Goal: Information Seeking & Learning: Check status

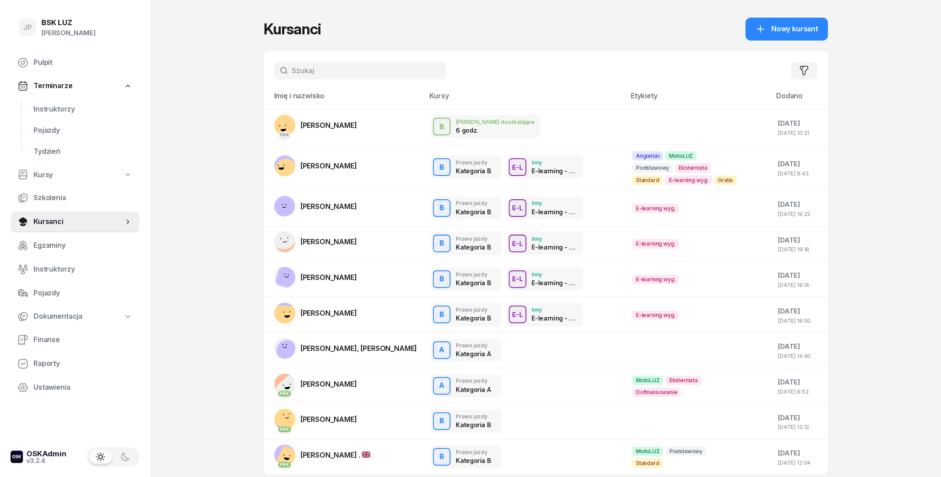
click at [317, 72] on input "text" at bounding box center [360, 71] width 172 height 18
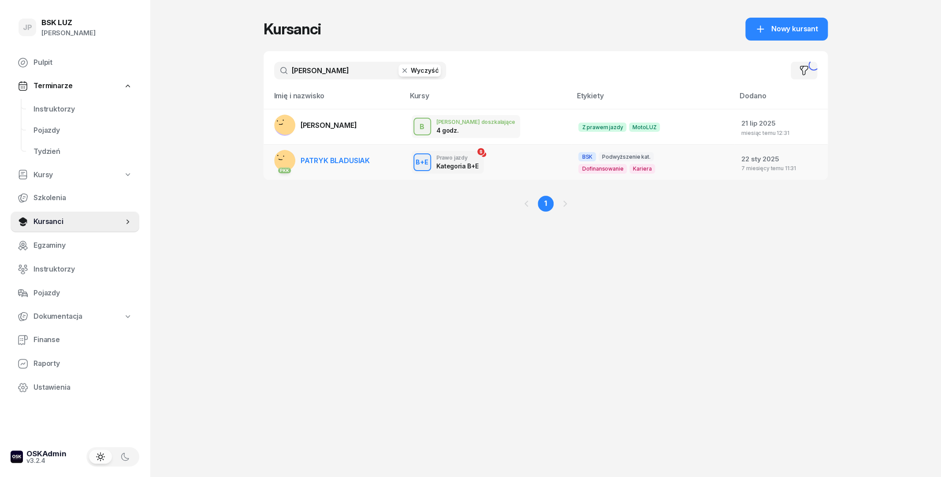
type input "[PERSON_NAME]"
click at [339, 160] on span "PATRYK BLADUSIAK" at bounding box center [335, 160] width 69 height 9
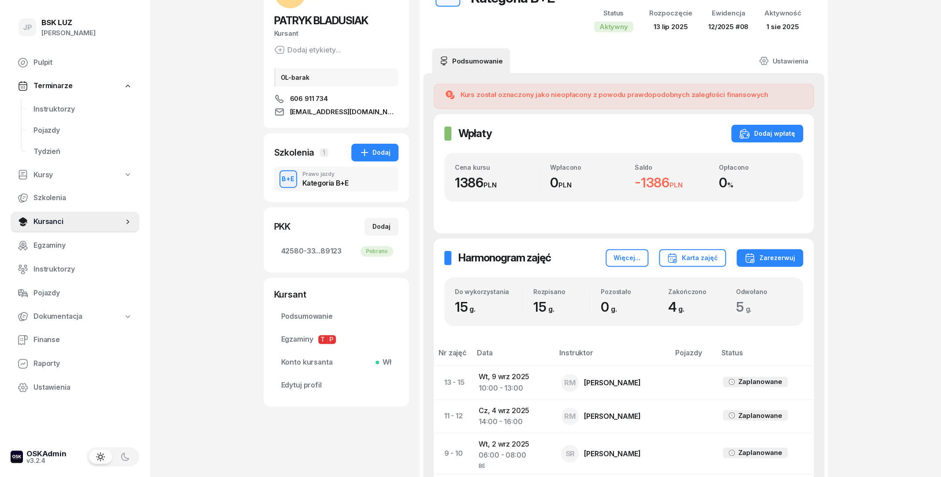
scroll to position [48, 0]
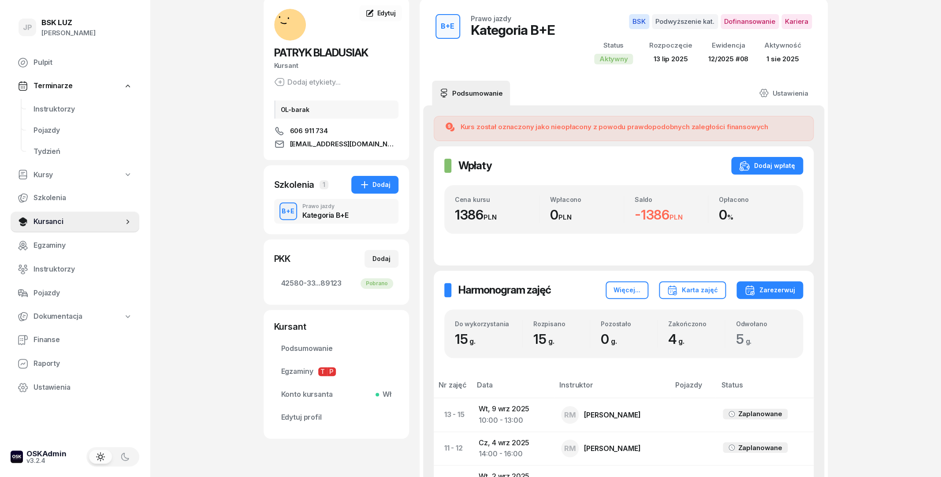
click at [570, 290] on div "Harmonogram zajęć Harmonogram zajęć Więcej... Karta zajęć Zarezerwuj" at bounding box center [623, 290] width 359 height 18
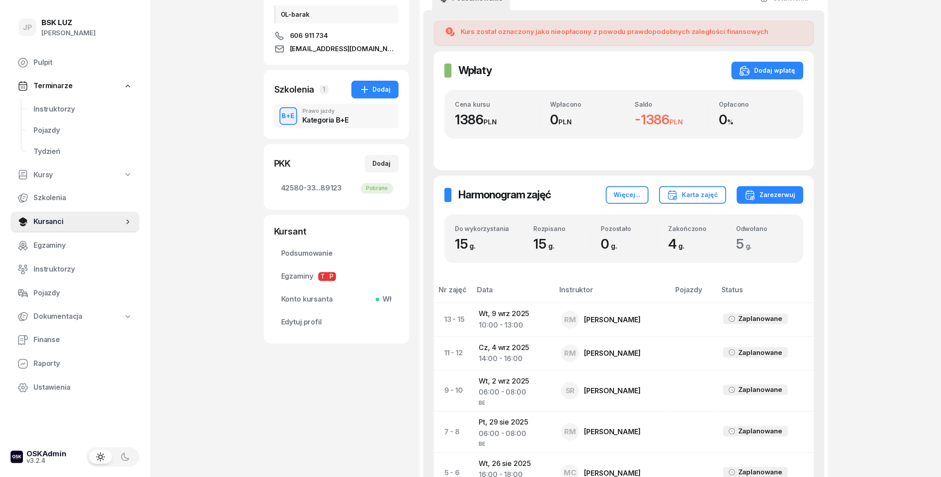
scroll to position [0, 0]
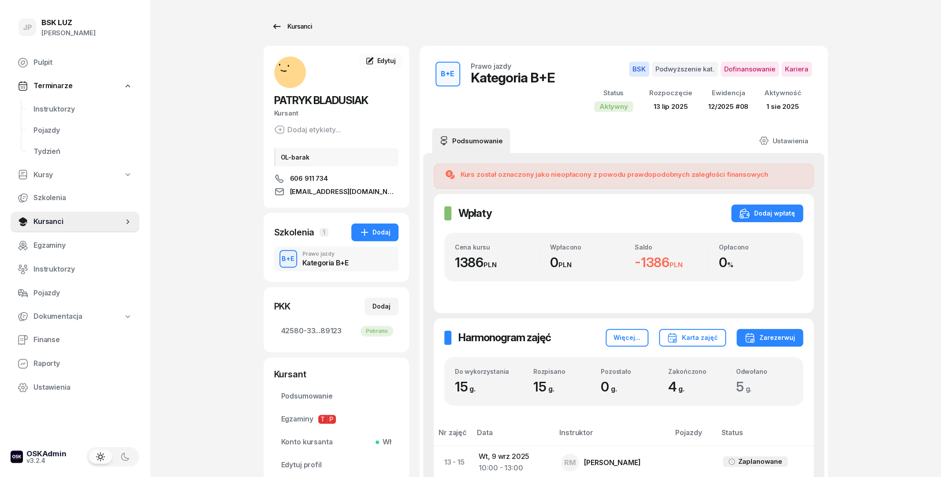
click at [301, 33] on link "Kursanci" at bounding box center [292, 27] width 56 height 18
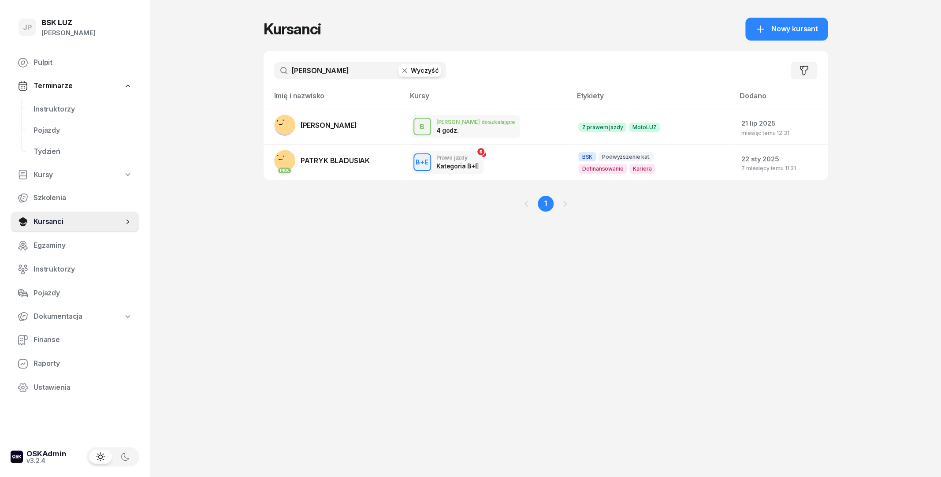
click at [418, 71] on button "Wyczyść" at bounding box center [419, 70] width 42 height 12
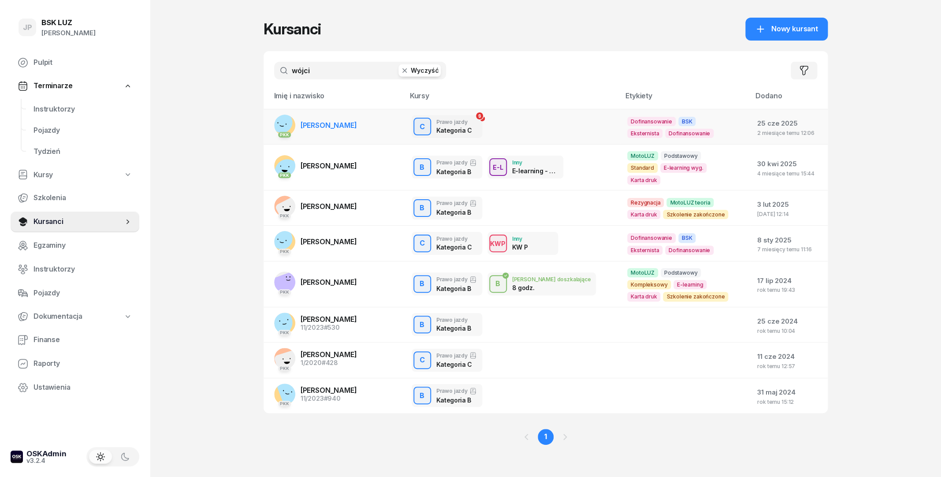
type input "wójci"
click at [338, 132] on link "PKK [PERSON_NAME]" at bounding box center [315, 125] width 83 height 21
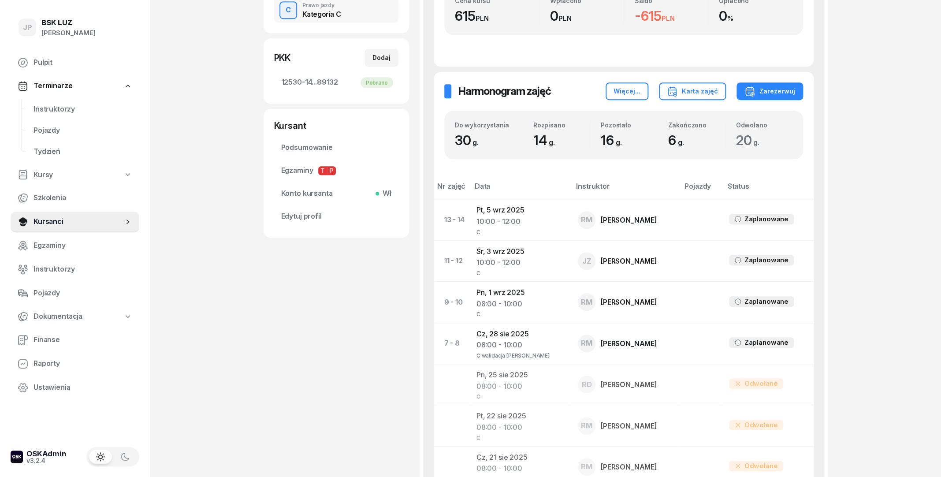
scroll to position [238, 0]
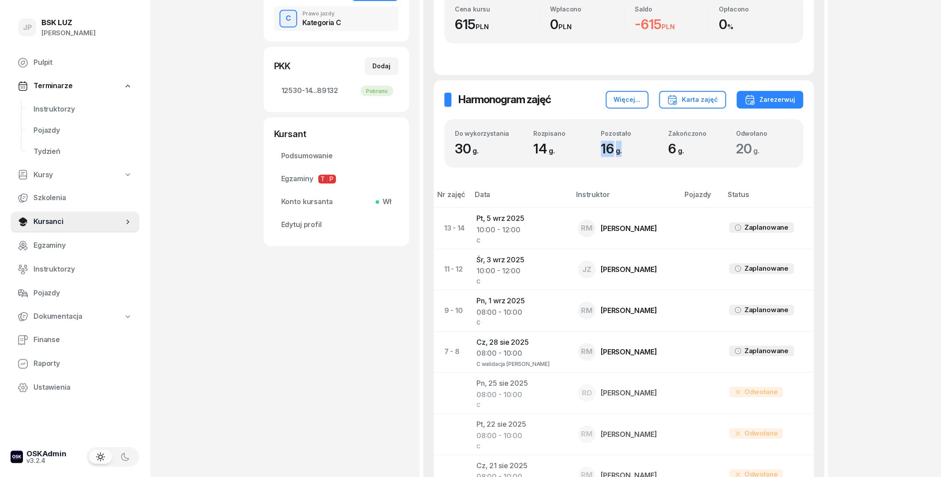
drag, startPoint x: 596, startPoint y: 148, endPoint x: 624, endPoint y: 151, distance: 27.5
click at [624, 151] on div "Pozostało 16 g." at bounding box center [623, 143] width 67 height 27
click at [624, 151] on span "16 g." at bounding box center [613, 149] width 25 height 16
click at [364, 303] on div "[PERSON_NAME] Kursant Dofinansowanie OL-brak [DATE], kod wer. 6GeZKh64 509 988 …" at bounding box center [336, 375] width 145 height 1135
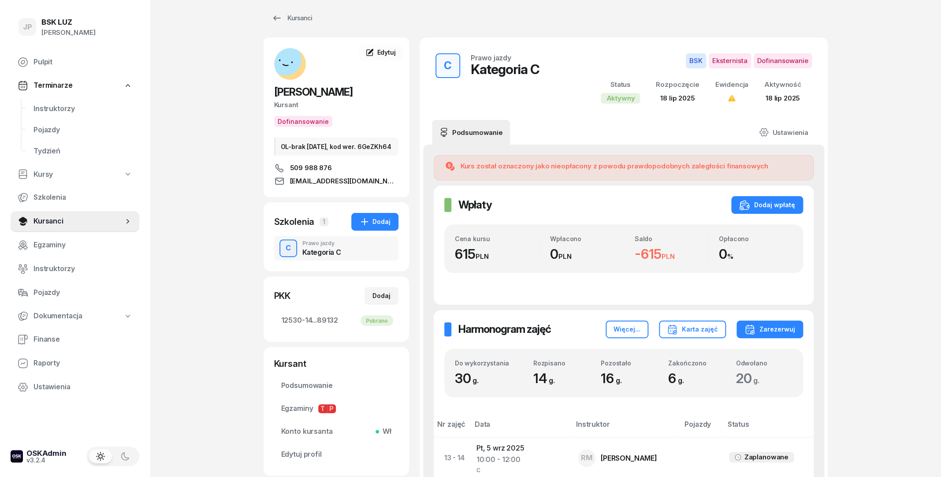
scroll to position [0, 0]
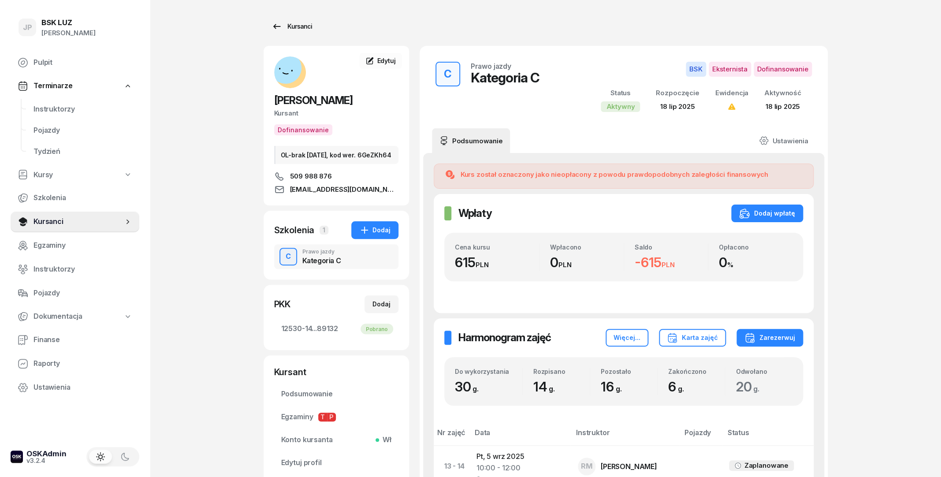
click at [296, 33] on link "Kursanci" at bounding box center [292, 27] width 56 height 18
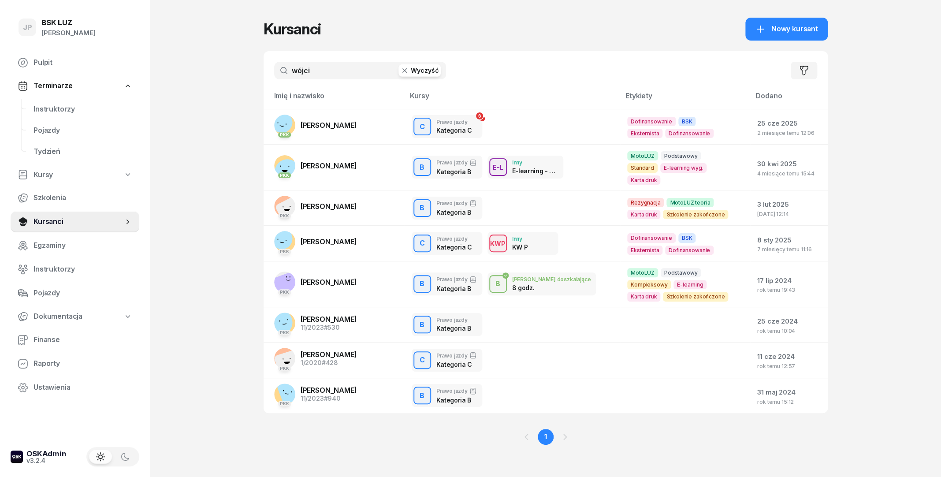
click at [411, 71] on button "Wyczyść" at bounding box center [419, 70] width 42 height 12
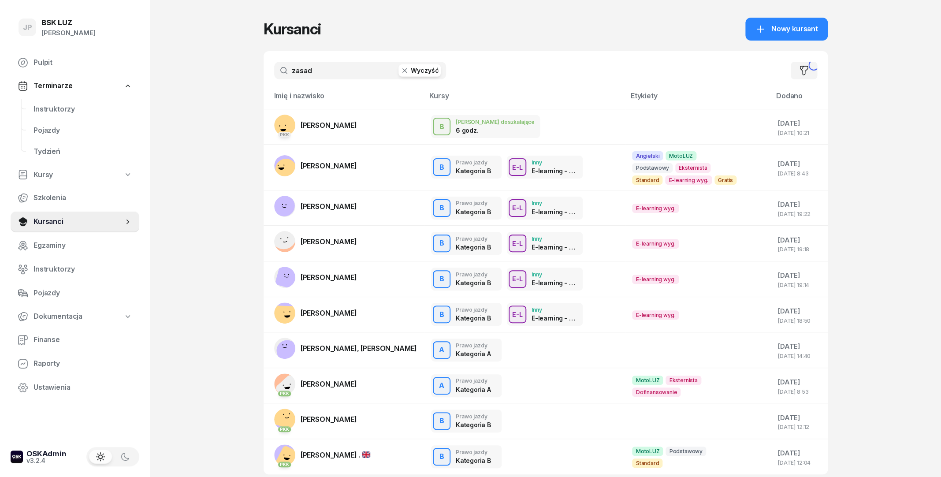
type input "zasada"
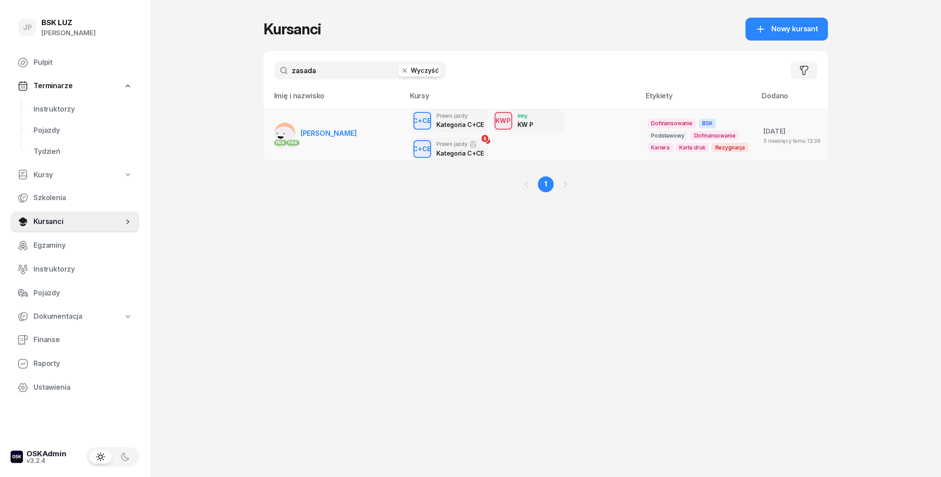
click at [339, 126] on link "PKK PKK [PERSON_NAME]" at bounding box center [315, 133] width 83 height 21
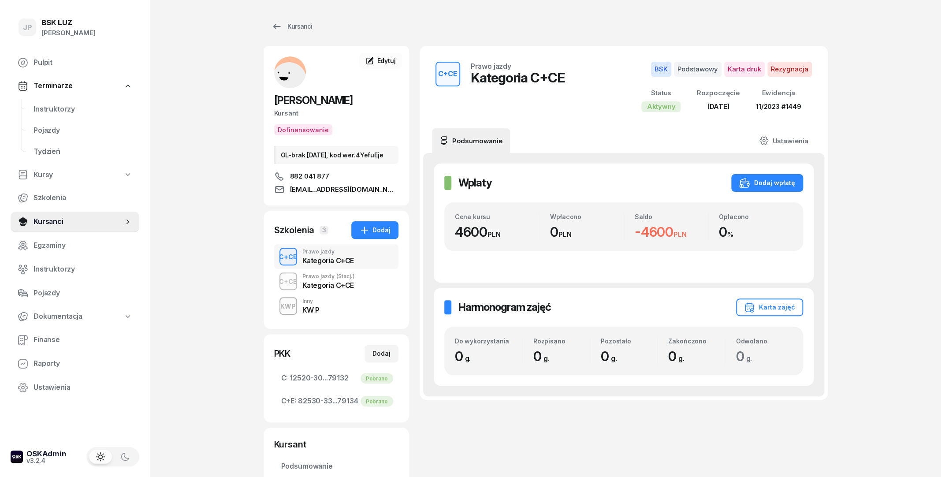
click at [362, 292] on div "C+CE Prawo jazdy (Stacj.) Kategoria C+CE" at bounding box center [336, 281] width 124 height 25
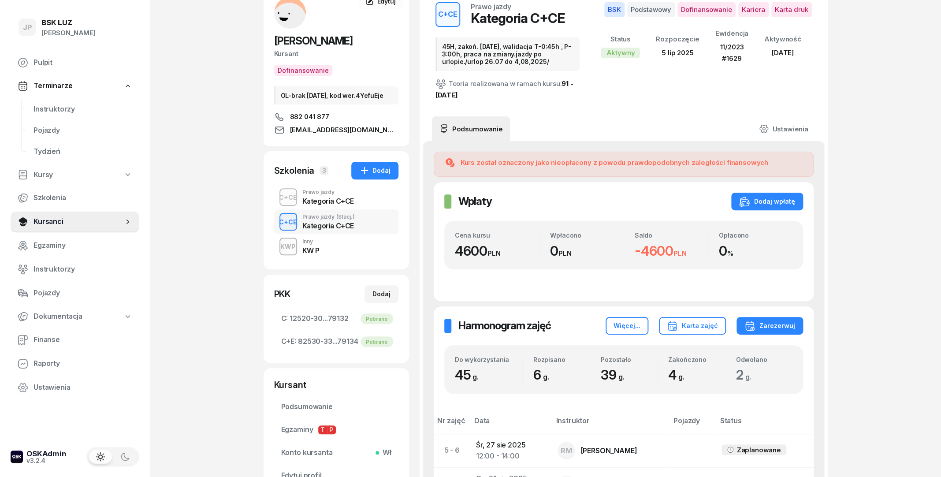
scroll to position [48, 0]
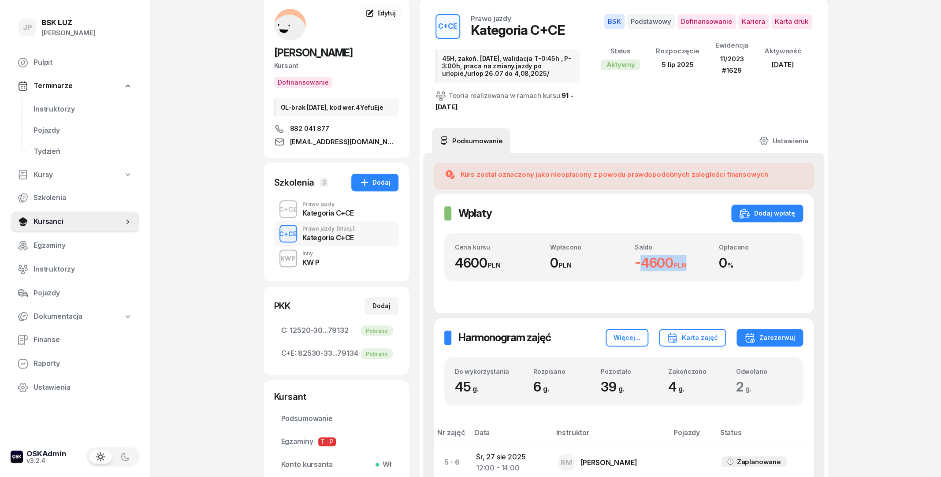
drag, startPoint x: 630, startPoint y: 265, endPoint x: 701, endPoint y: 268, distance: 70.6
click at [701, 268] on div "Saldo -4600 PLN" at bounding box center [666, 256] width 84 height 27
click at [701, 268] on div "-4600 PLN" at bounding box center [672, 263] width 74 height 16
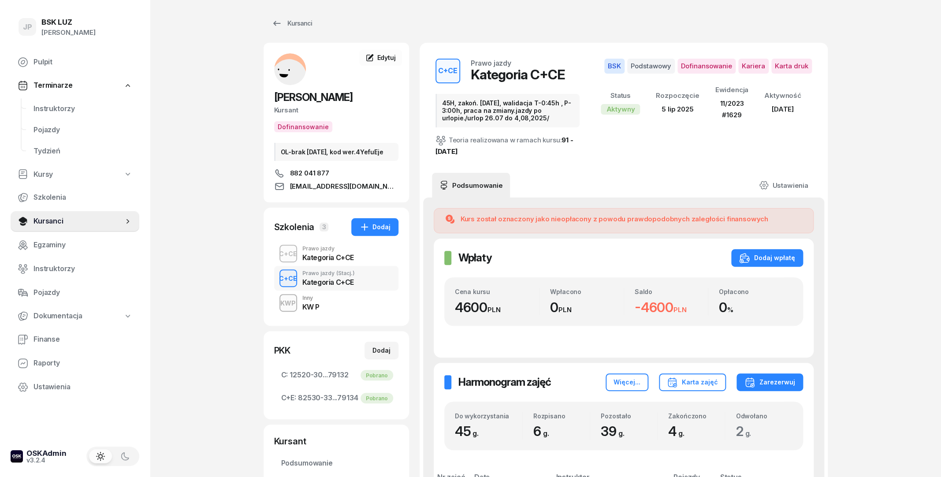
scroll to position [0, 0]
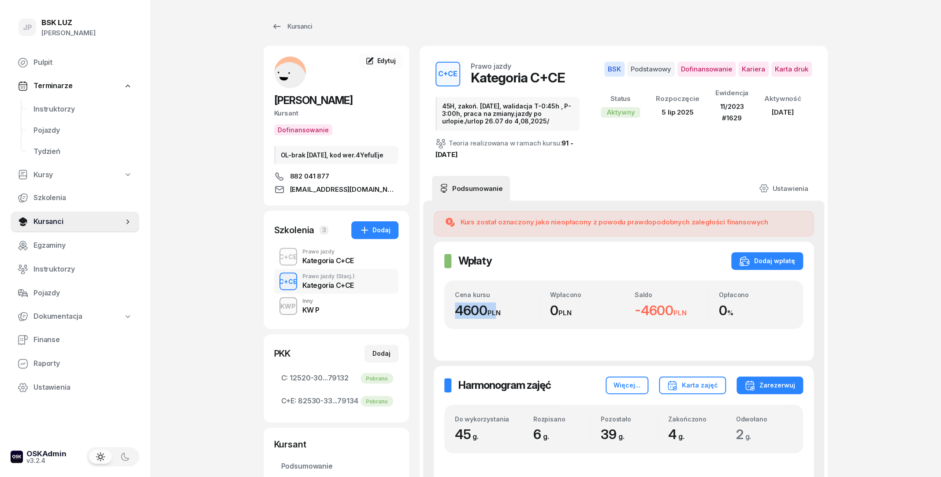
drag, startPoint x: 498, startPoint y: 312, endPoint x: 452, endPoint y: 312, distance: 46.7
click at [452, 312] on div "Cena kursu 4600 PLN Wpłacono 0 PLN Saldo -4600 PLN Opłacono 0 %" at bounding box center [623, 304] width 359 height 48
click at [450, 312] on div "Cena kursu 4600 PLN Wpłacono 0 PLN Saldo -4600 PLN Opłacono 0 %" at bounding box center [623, 304] width 359 height 48
drag, startPoint x: 450, startPoint y: 312, endPoint x: 514, endPoint y: 314, distance: 63.5
click at [514, 314] on div "Cena kursu 4600 PLN Wpłacono 0 PLN Saldo -4600 PLN Opłacono 0 %" at bounding box center [623, 304] width 359 height 48
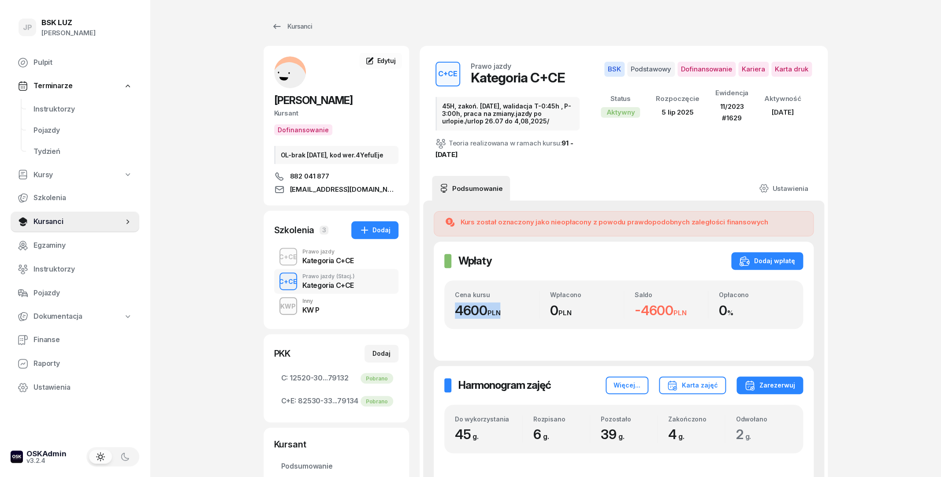
click at [514, 314] on div "4600 PLN" at bounding box center [497, 310] width 85 height 16
drag, startPoint x: 644, startPoint y: 311, endPoint x: 694, endPoint y: 313, distance: 50.3
click at [694, 313] on div "Saldo -4600 PLN" at bounding box center [666, 304] width 84 height 27
click at [694, 313] on div "-4600 PLN" at bounding box center [672, 310] width 74 height 16
drag, startPoint x: 690, startPoint y: 313, endPoint x: 625, endPoint y: 314, distance: 65.2
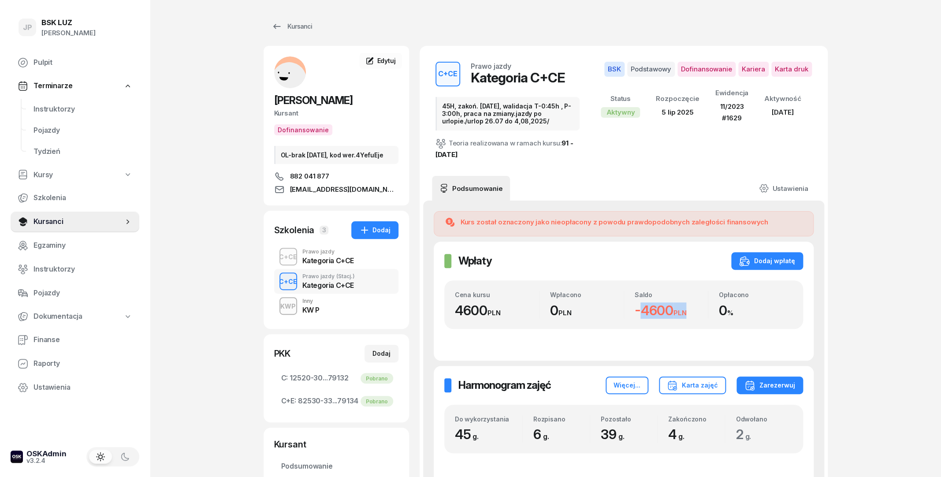
click at [625, 314] on div "Saldo -4600 PLN" at bounding box center [666, 304] width 84 height 27
drag, startPoint x: 510, startPoint y: 308, endPoint x: 453, endPoint y: 312, distance: 57.0
click at [453, 312] on div "Cena kursu 4600 PLN Wpłacono 0 PLN Saldo -4600 PLN Opłacono 0 %" at bounding box center [623, 304] width 359 height 48
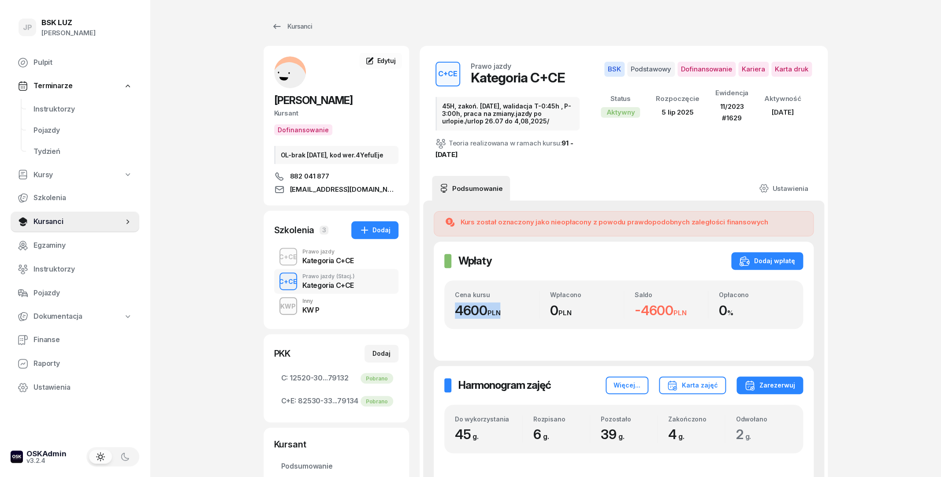
drag, startPoint x: 453, startPoint y: 312, endPoint x: 506, endPoint y: 311, distance: 52.9
click at [506, 311] on div "Cena kursu 4600 PLN Wpłacono 0 PLN Saldo -4600 PLN Opłacono 0 %" at bounding box center [623, 304] width 359 height 48
click at [506, 311] on div "4600 PLN" at bounding box center [497, 310] width 85 height 16
drag, startPoint x: 550, startPoint y: 317, endPoint x: 578, endPoint y: 315, distance: 27.9
click at [578, 315] on div "Wpłacono 0 PLN" at bounding box center [581, 304] width 84 height 27
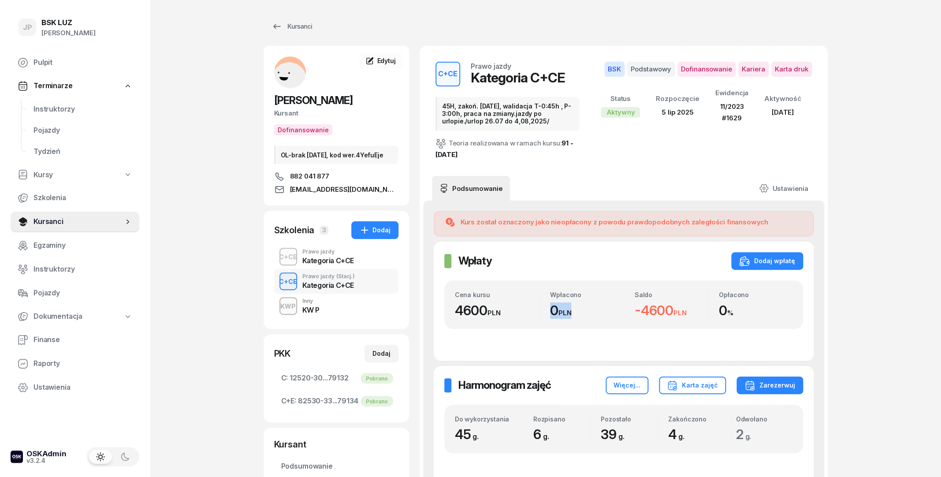
click at [579, 315] on div "0 PLN" at bounding box center [587, 310] width 74 height 16
drag, startPoint x: 580, startPoint y: 311, endPoint x: 480, endPoint y: 315, distance: 100.5
click at [527, 312] on div "Cena kursu 4600 PLN Wpłacono 0 PLN Saldo -4600 PLN Opłacono 0 %" at bounding box center [624, 304] width 338 height 27
drag, startPoint x: 453, startPoint y: 312, endPoint x: 507, endPoint y: 312, distance: 54.2
click at [507, 312] on div "Cena kursu 4600 PLN Wpłacono 0 PLN Saldo -4600 PLN Opłacono 0 %" at bounding box center [623, 304] width 359 height 48
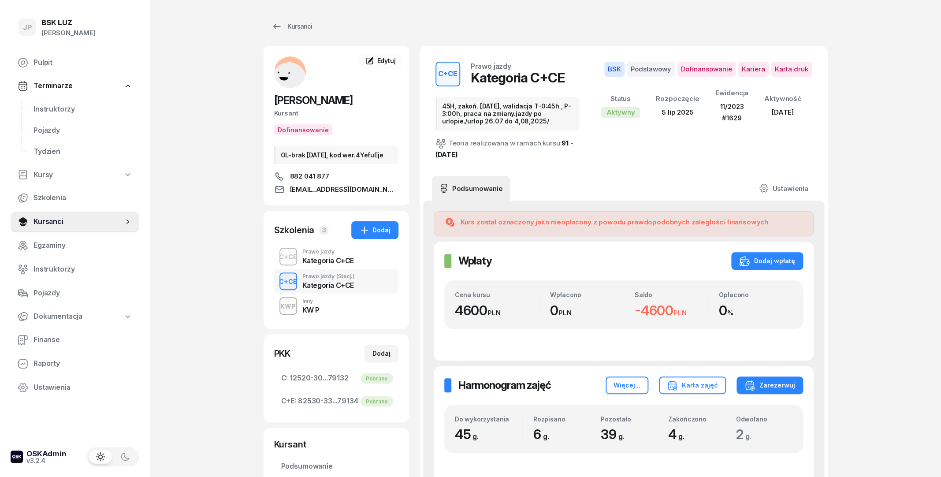
click at [641, 260] on div "Wpłaty Wpłaty Dodaj wpłatę" at bounding box center [623, 261] width 359 height 18
drag, startPoint x: 641, startPoint y: 314, endPoint x: 687, endPoint y: 310, distance: 46.0
click at [687, 310] on div "Saldo -4600 PLN" at bounding box center [666, 304] width 84 height 27
click at [687, 310] on small "PLN" at bounding box center [679, 312] width 13 height 8
click at [286, 27] on div "Kursanci" at bounding box center [291, 26] width 41 height 11
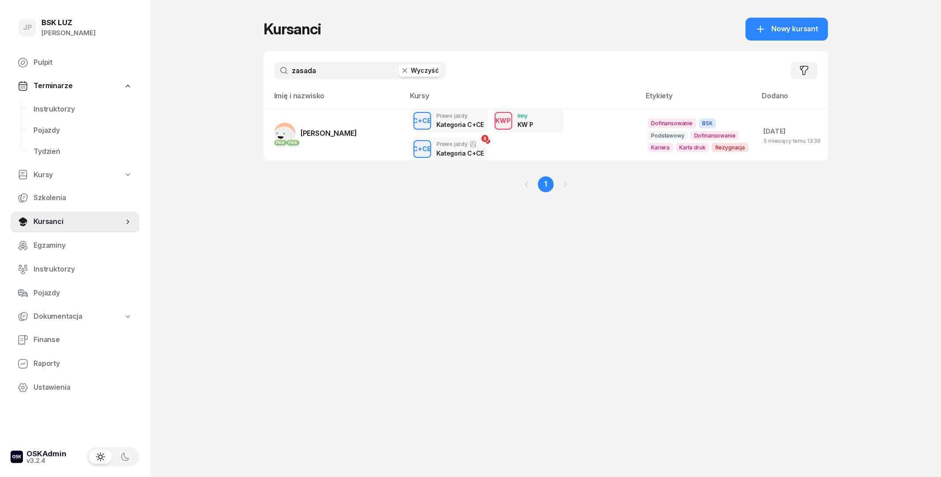
click at [412, 71] on button "Wyczyść" at bounding box center [419, 70] width 42 height 12
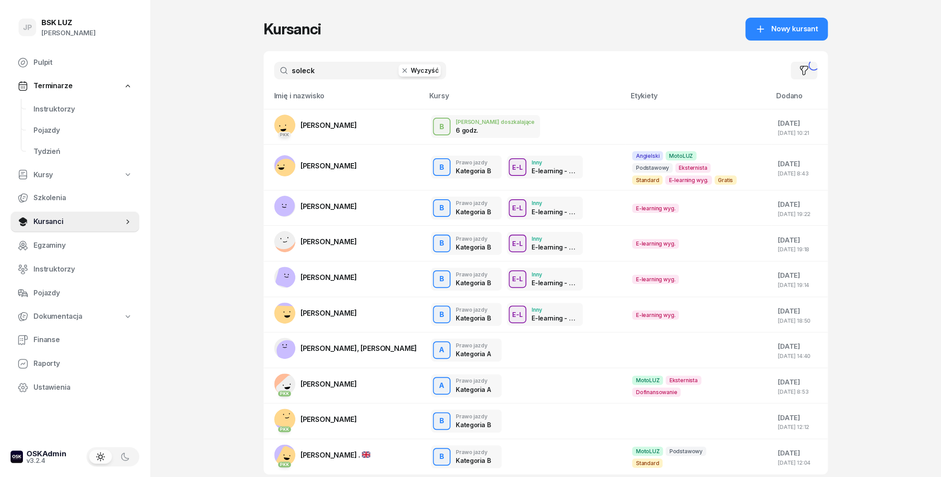
type input "solecki"
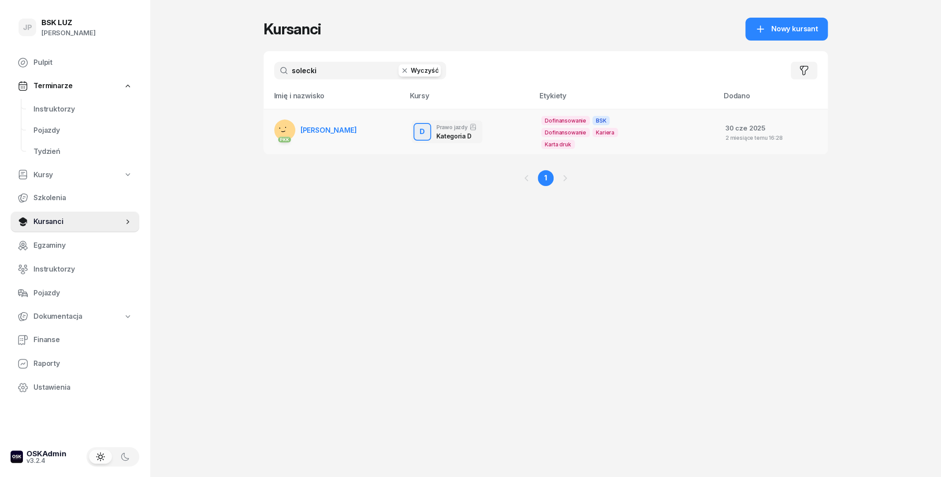
click at [350, 126] on span "[PERSON_NAME]" at bounding box center [329, 130] width 56 height 9
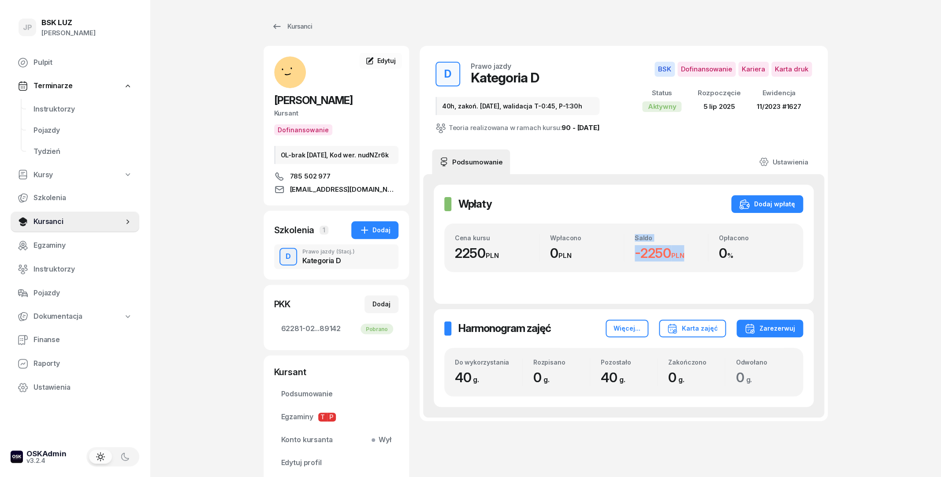
drag, startPoint x: 674, startPoint y: 253, endPoint x: 606, endPoint y: 253, distance: 67.9
click at [606, 253] on div "Cena kursu 2250 PLN Wpłacono 0 PLN Saldo -2250 PLN Opłacono 0 %" at bounding box center [624, 247] width 338 height 27
click at [606, 253] on div "0 PLN" at bounding box center [587, 253] width 74 height 16
drag, startPoint x: 275, startPoint y: 97, endPoint x: 360, endPoint y: 99, distance: 84.6
click at [359, 99] on h2 "[PERSON_NAME]" at bounding box center [336, 100] width 124 height 14
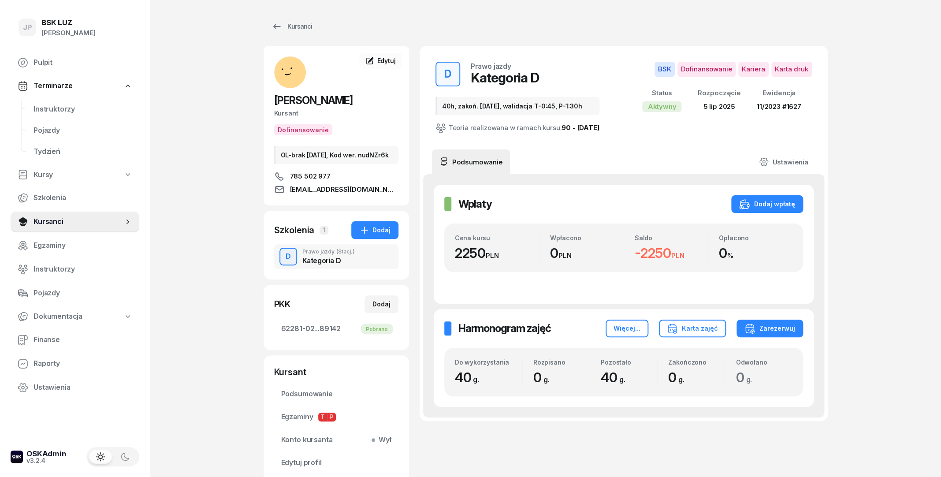
click at [360, 99] on h2 "[PERSON_NAME]" at bounding box center [336, 100] width 124 height 14
drag, startPoint x: 360, startPoint y: 99, endPoint x: 272, endPoint y: 103, distance: 87.8
click at [272, 103] on div "[PERSON_NAME] Kursant Dofinansowanie OL-brak [DATE], Kod wer. nudNZr6k 785 502 …" at bounding box center [336, 125] width 145 height 138
click at [289, 32] on link "Kursanci" at bounding box center [292, 27] width 56 height 18
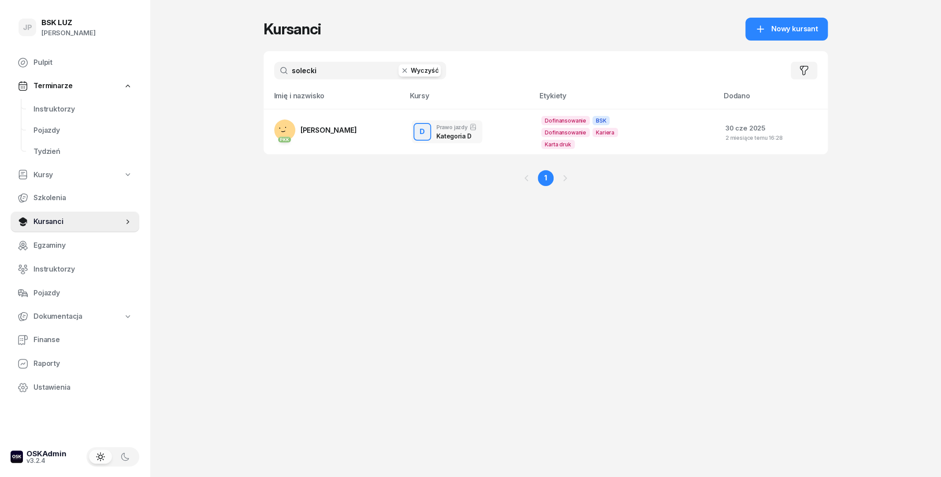
click at [409, 70] on icon "button" at bounding box center [404, 70] width 9 height 9
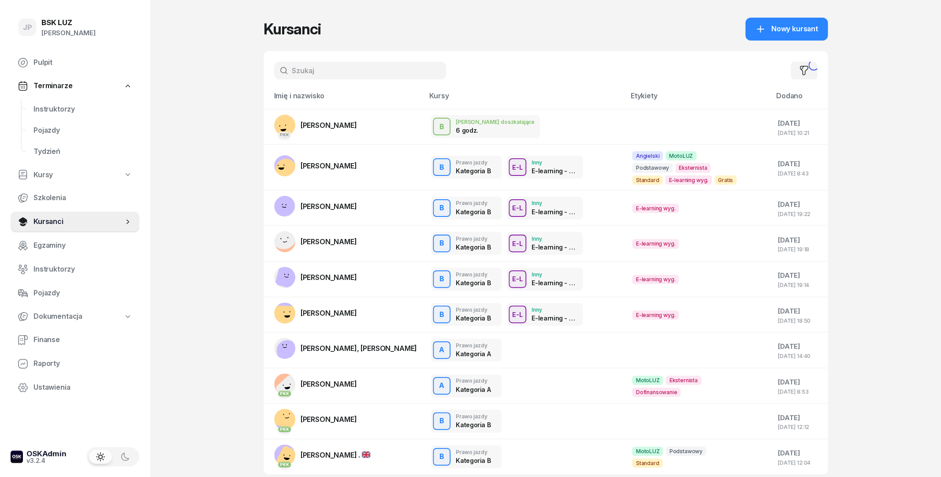
click at [374, 71] on input "text" at bounding box center [360, 71] width 172 height 18
click at [371, 52] on div "Filtruj" at bounding box center [546, 70] width 564 height 39
click at [356, 74] on input "text" at bounding box center [360, 71] width 172 height 18
click at [333, 75] on input "text" at bounding box center [360, 71] width 172 height 18
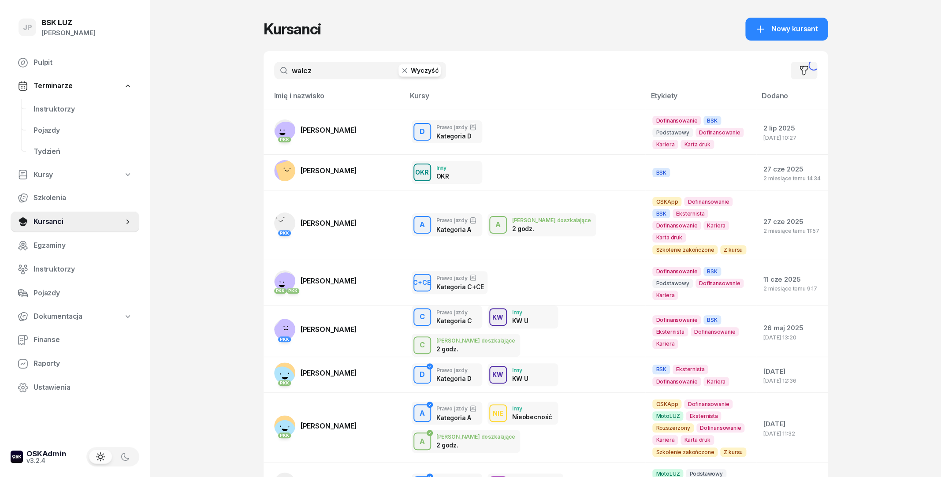
type input "walcza"
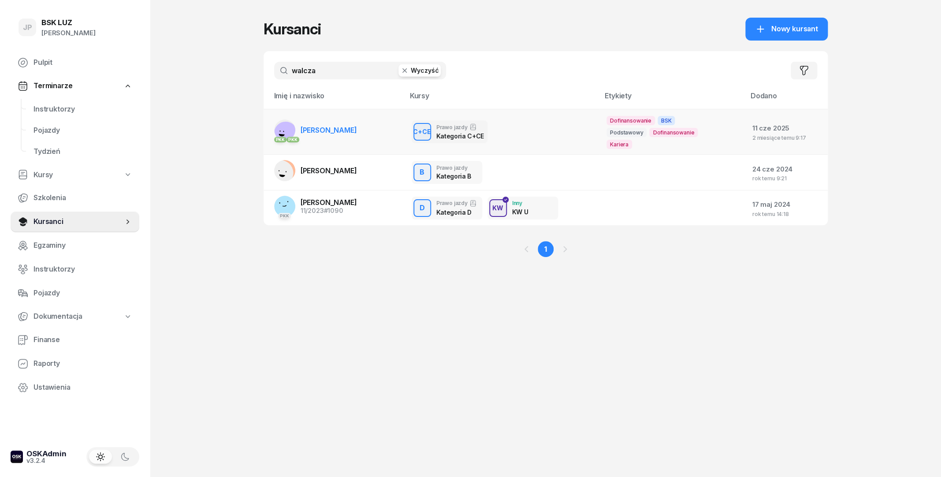
click at [318, 131] on span "[PERSON_NAME]" at bounding box center [329, 130] width 56 height 9
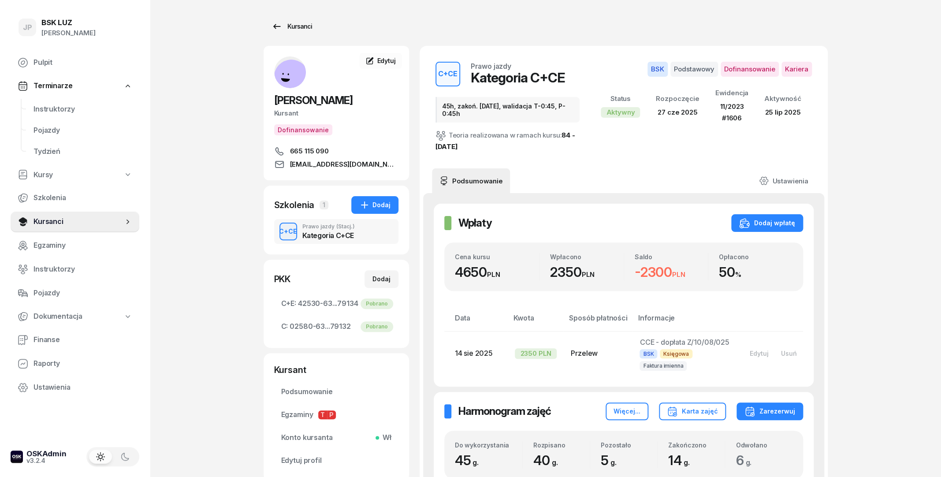
click at [298, 31] on div "Kursanci" at bounding box center [291, 26] width 41 height 11
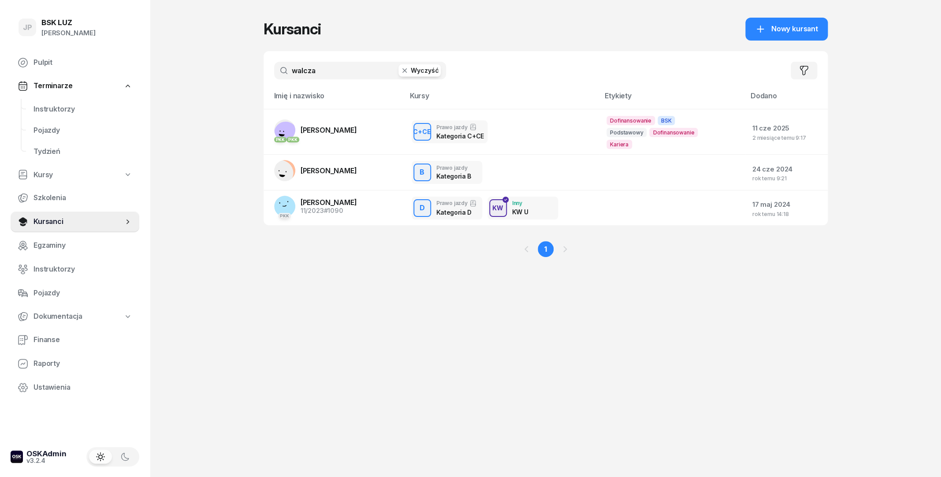
click at [411, 70] on button "Wyczyść" at bounding box center [419, 70] width 42 height 12
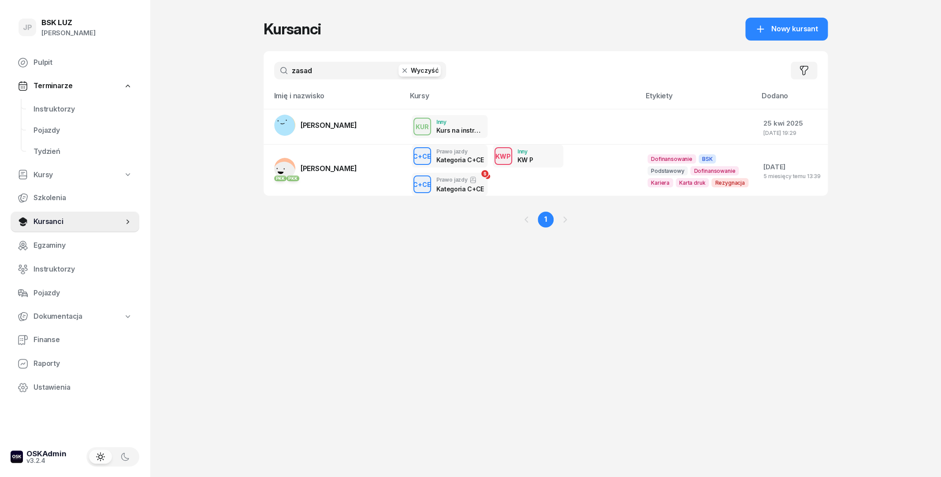
type input "zasada"
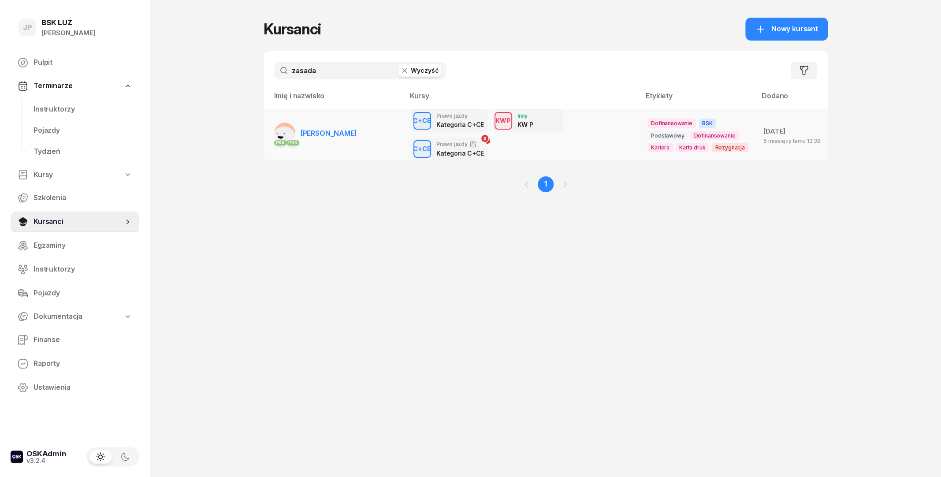
click at [341, 131] on span "[PERSON_NAME]" at bounding box center [329, 133] width 56 height 9
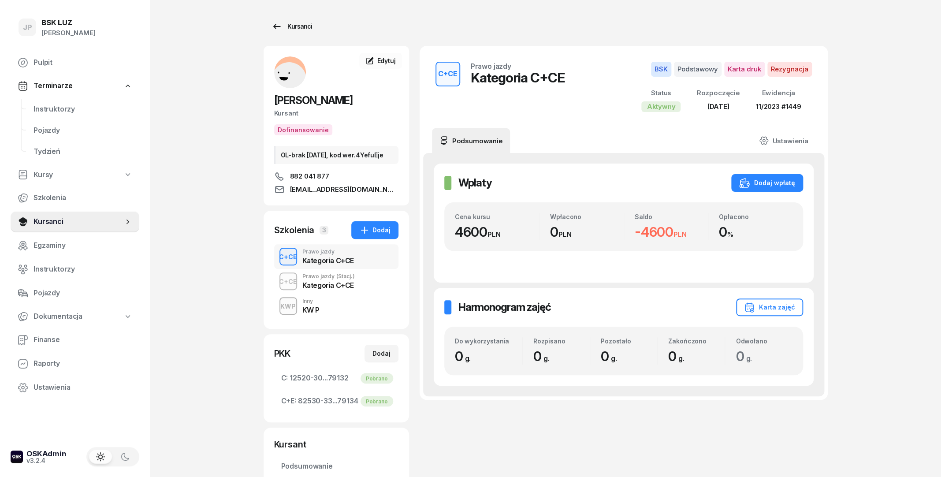
click at [312, 29] on div "Kursanci" at bounding box center [291, 26] width 41 height 11
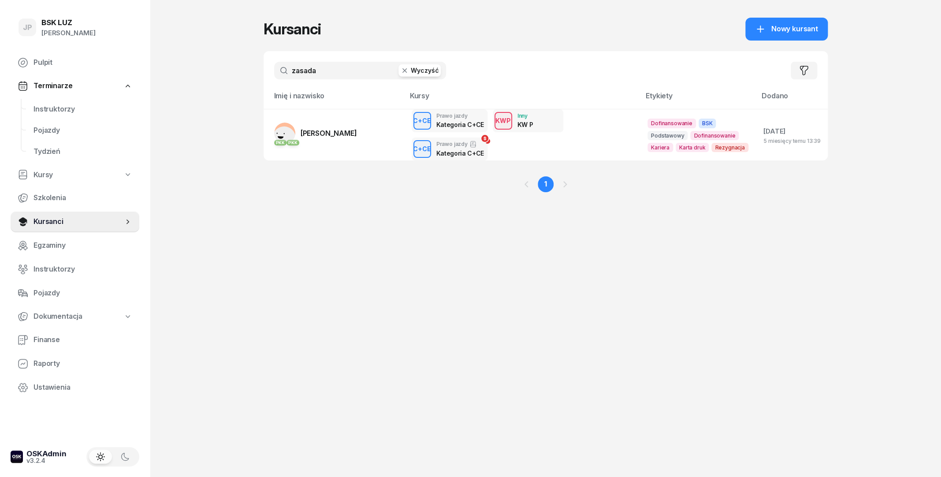
click at [410, 71] on button "Wyczyść" at bounding box center [419, 70] width 42 height 12
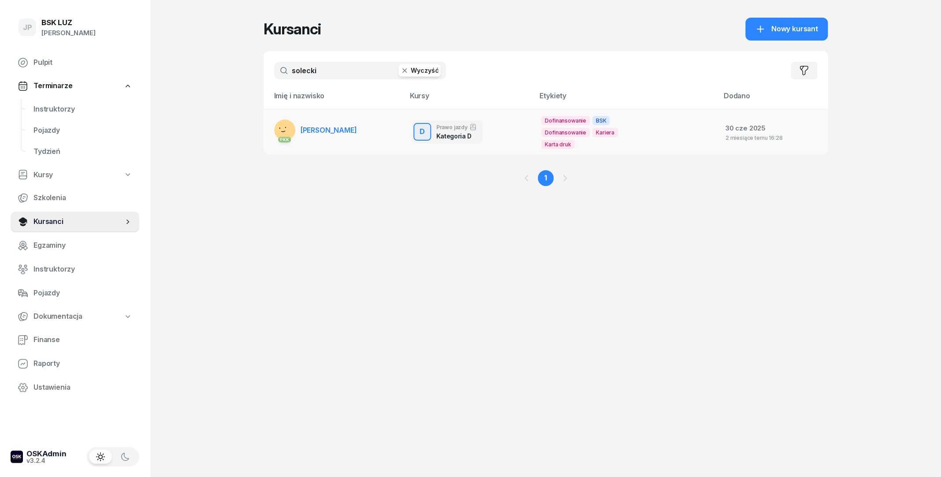
type input "solecki"
click at [343, 138] on link "PKK [PERSON_NAME]" at bounding box center [315, 129] width 83 height 21
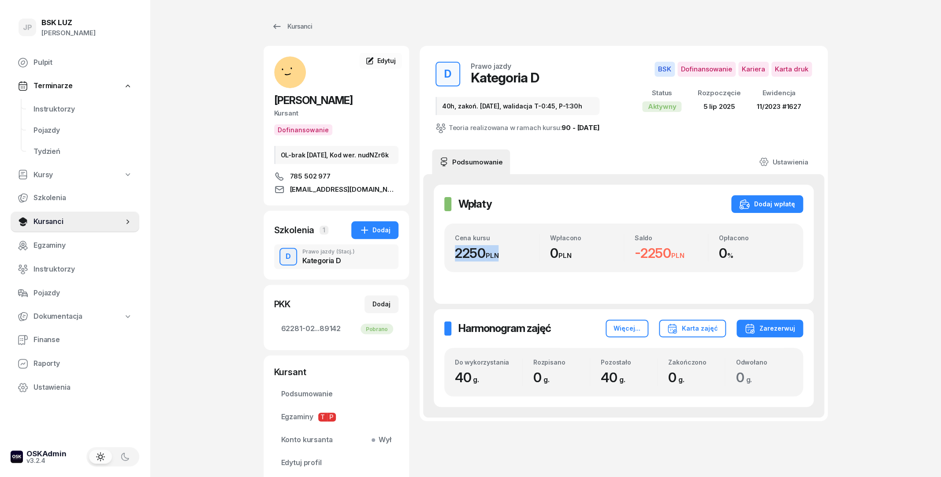
drag, startPoint x: 508, startPoint y: 256, endPoint x: 451, endPoint y: 254, distance: 56.9
click at [451, 254] on div "Cena kursu 2250 PLN Wpłacono 0 PLN Saldo -2250 PLN Opłacono 0 %" at bounding box center [623, 247] width 359 height 48
drag, startPoint x: 633, startPoint y: 251, endPoint x: 690, endPoint y: 252, distance: 56.9
click at [690, 252] on div "Saldo -2250 PLN" at bounding box center [666, 247] width 84 height 27
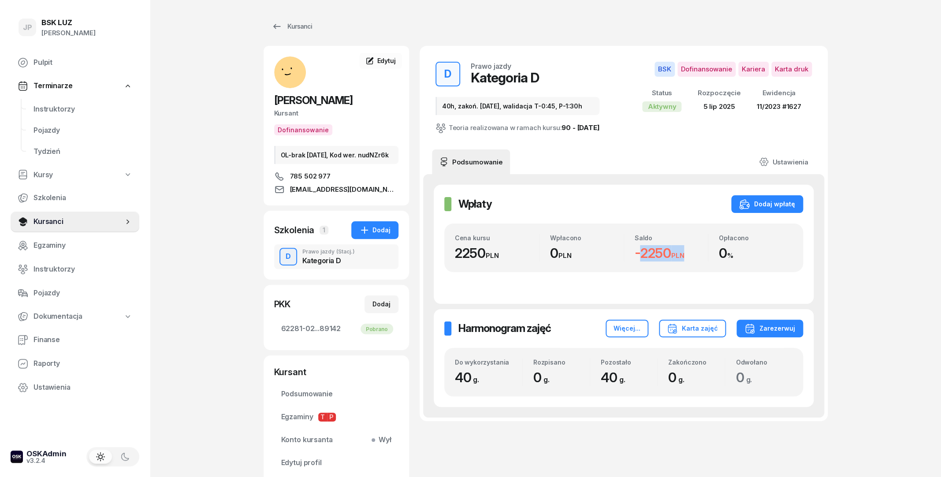
click at [690, 252] on div "-2250 PLN" at bounding box center [672, 253] width 74 height 16
drag, startPoint x: 622, startPoint y: 134, endPoint x: 559, endPoint y: 128, distance: 63.2
click at [559, 128] on div "D Prawo jazdy Kategoria D 40h, zakoń. [DATE], walidacja T-0:45, P-1:30h Teoria …" at bounding box center [623, 97] width 387 height 82
click at [560, 147] on div "D Prawo jazdy Kategoria D 40h, zakoń. [DATE], walidacja T-0:45, P-1:30h Teoria …" at bounding box center [623, 98] width 408 height 104
drag, startPoint x: 455, startPoint y: 253, endPoint x: 486, endPoint y: 257, distance: 32.0
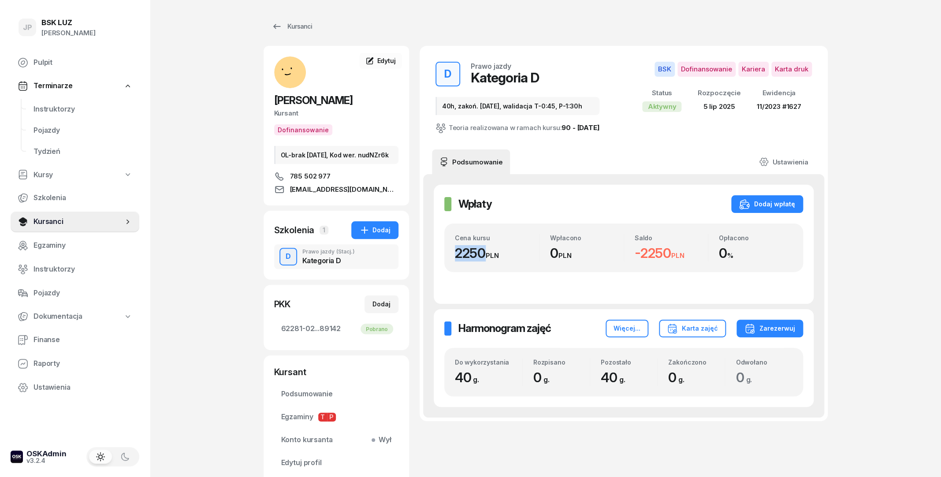
click at [486, 257] on div "2250 PLN" at bounding box center [497, 253] width 85 height 16
copy div "2250"
click at [576, 272] on div "Cena kursu 2250 PLN Wpłacono 0 PLN Saldo -2250 PLN Opłacono 0 %" at bounding box center [623, 247] width 359 height 48
